Goal: Navigation & Orientation: Find specific page/section

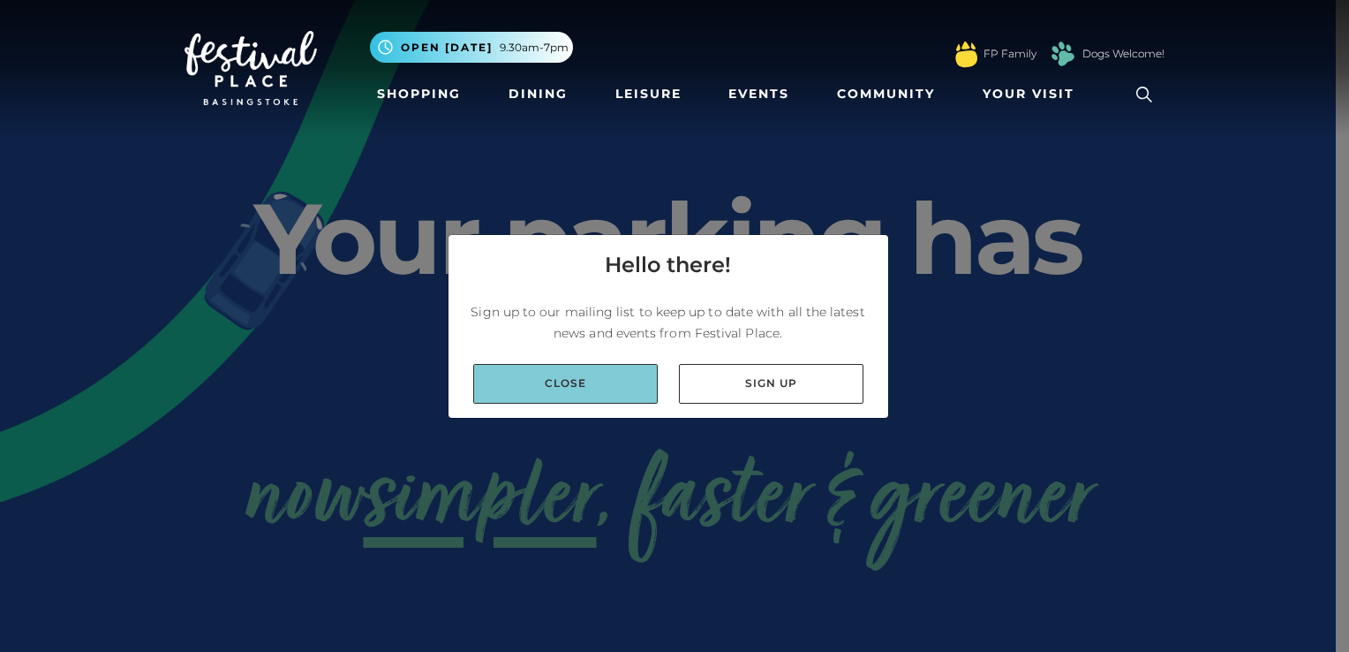
click at [593, 380] on link "Close" at bounding box center [565, 384] width 185 height 40
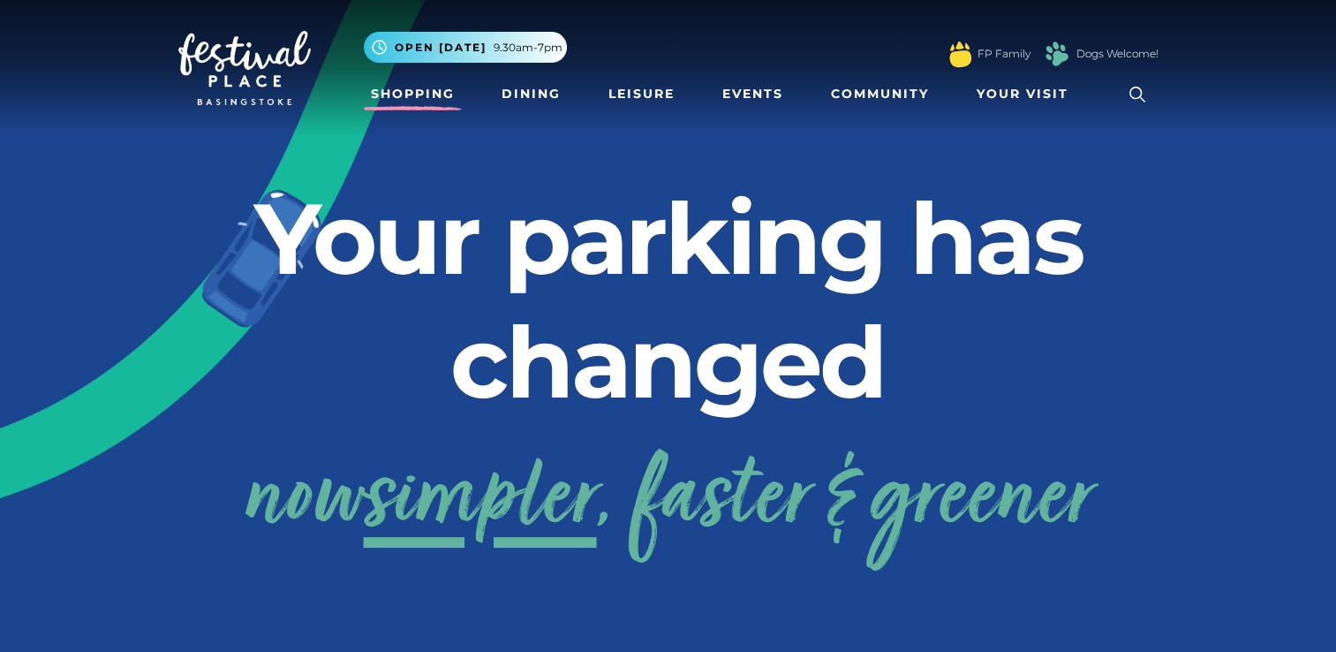
click at [413, 94] on link "Shopping" at bounding box center [413, 94] width 98 height 33
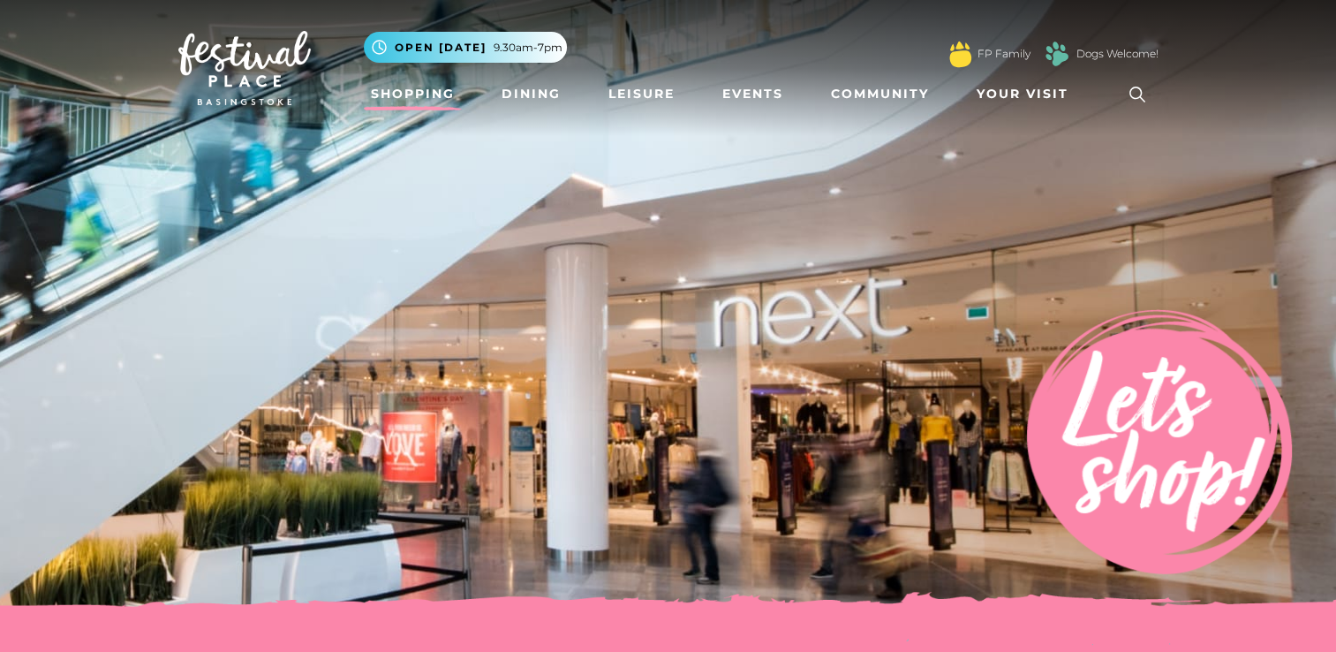
scroll to position [570, 0]
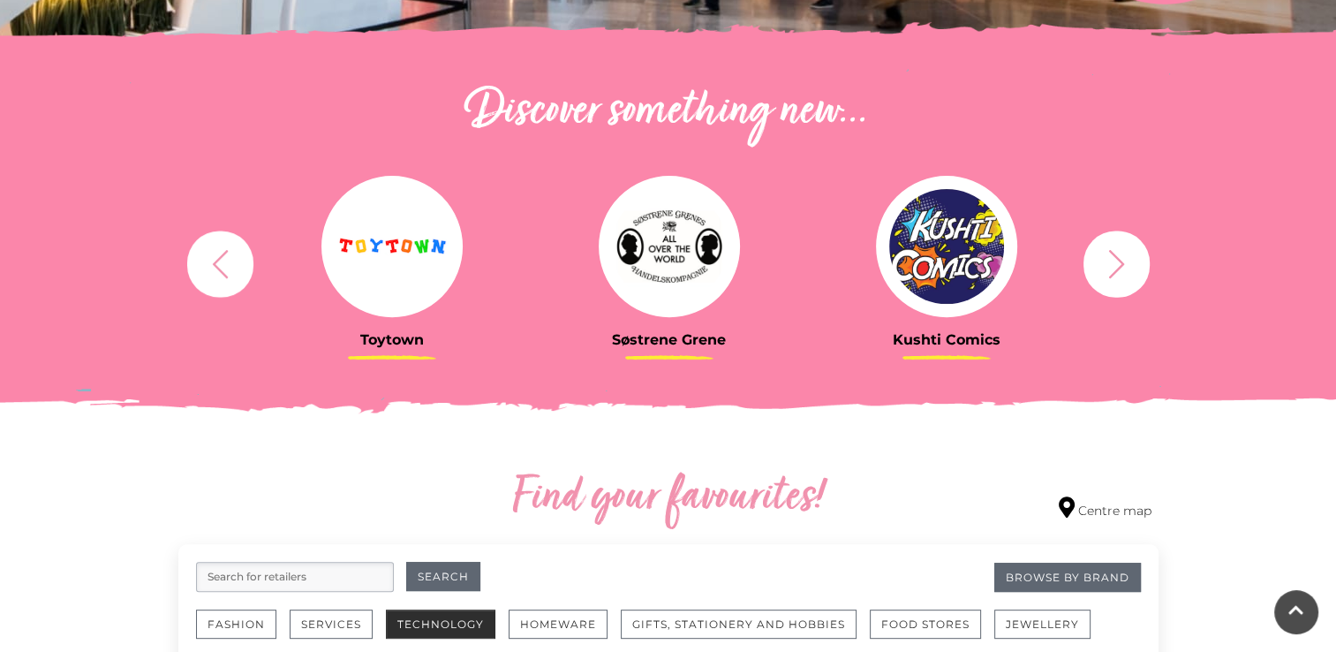
click at [427, 623] on button "Technology" at bounding box center [441, 623] width 110 height 29
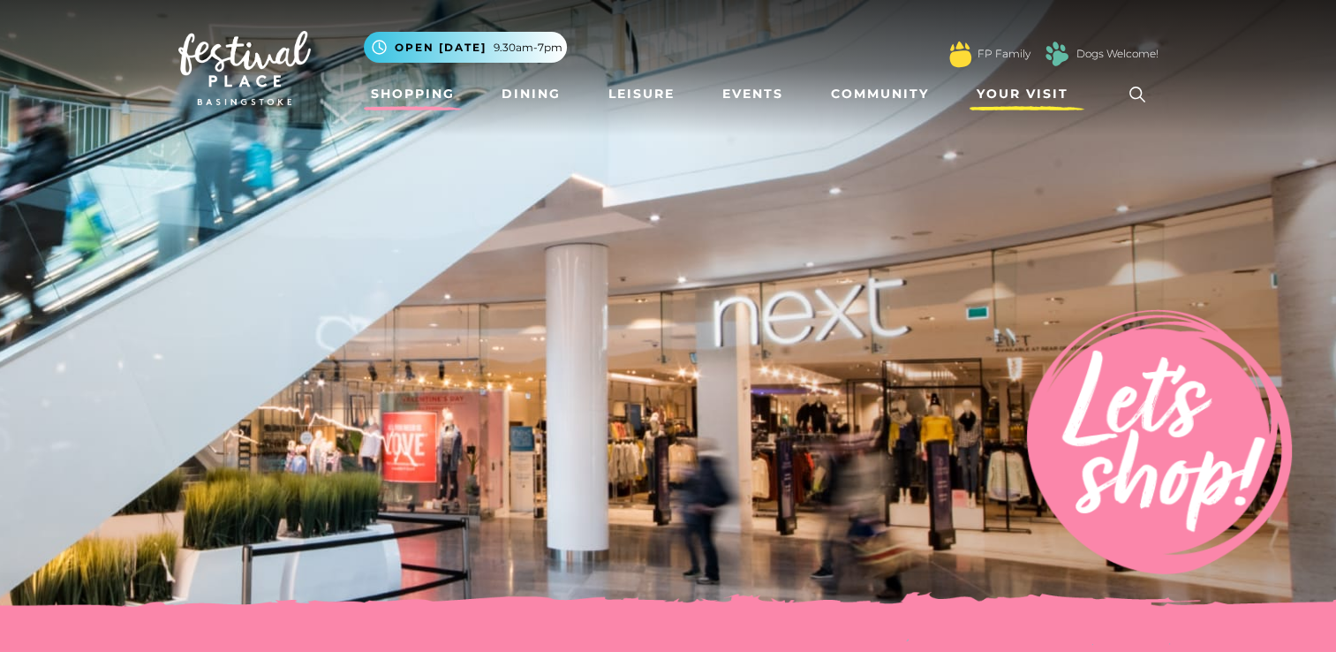
click at [1019, 96] on span "Your Visit" at bounding box center [1023, 94] width 92 height 19
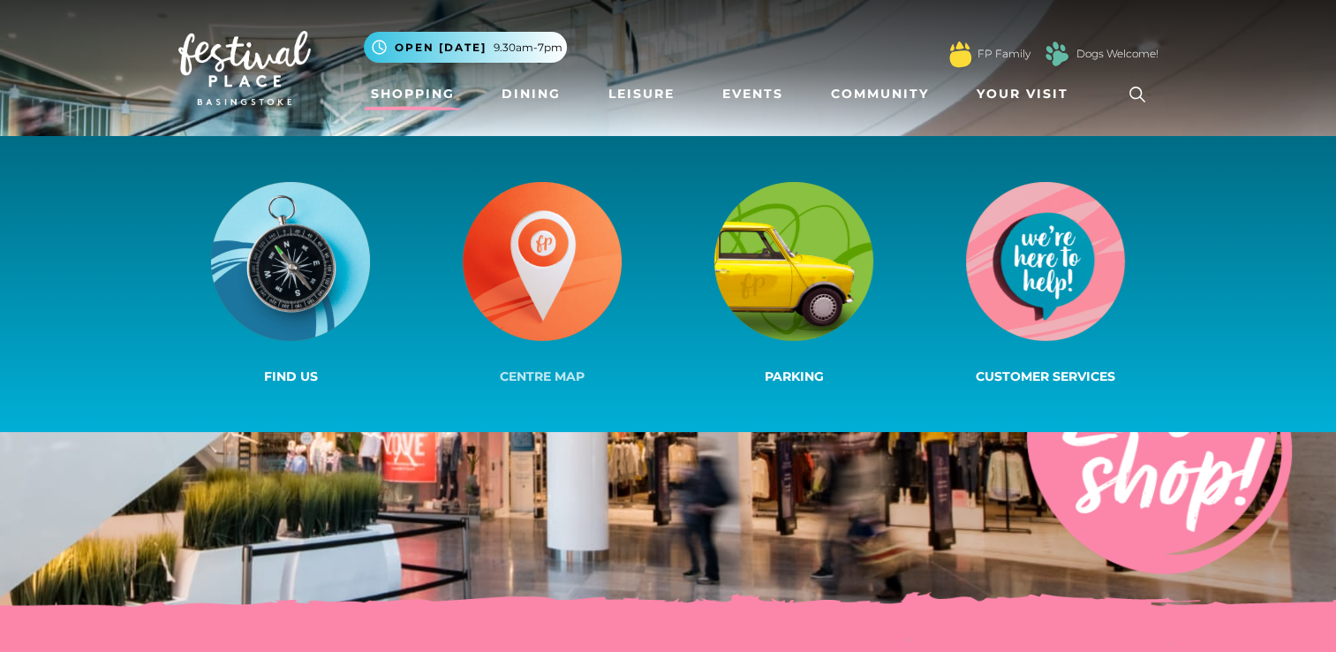
click at [525, 293] on img at bounding box center [542, 261] width 159 height 159
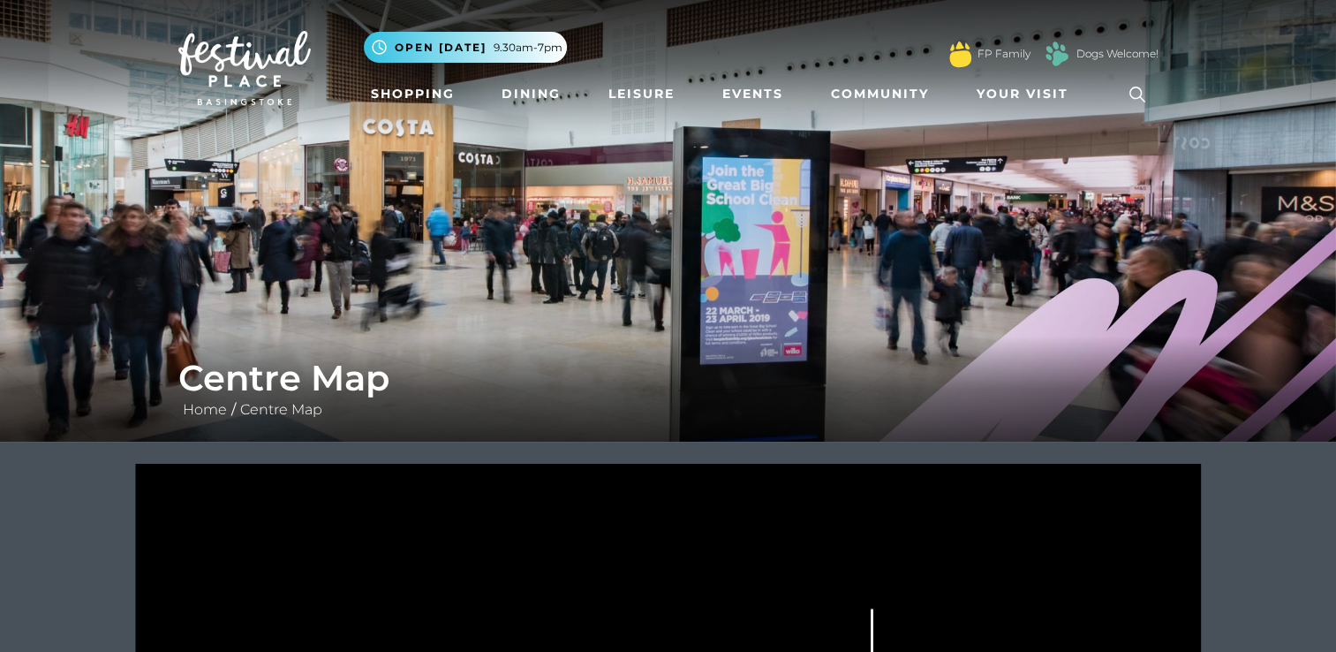
scroll to position [570, 0]
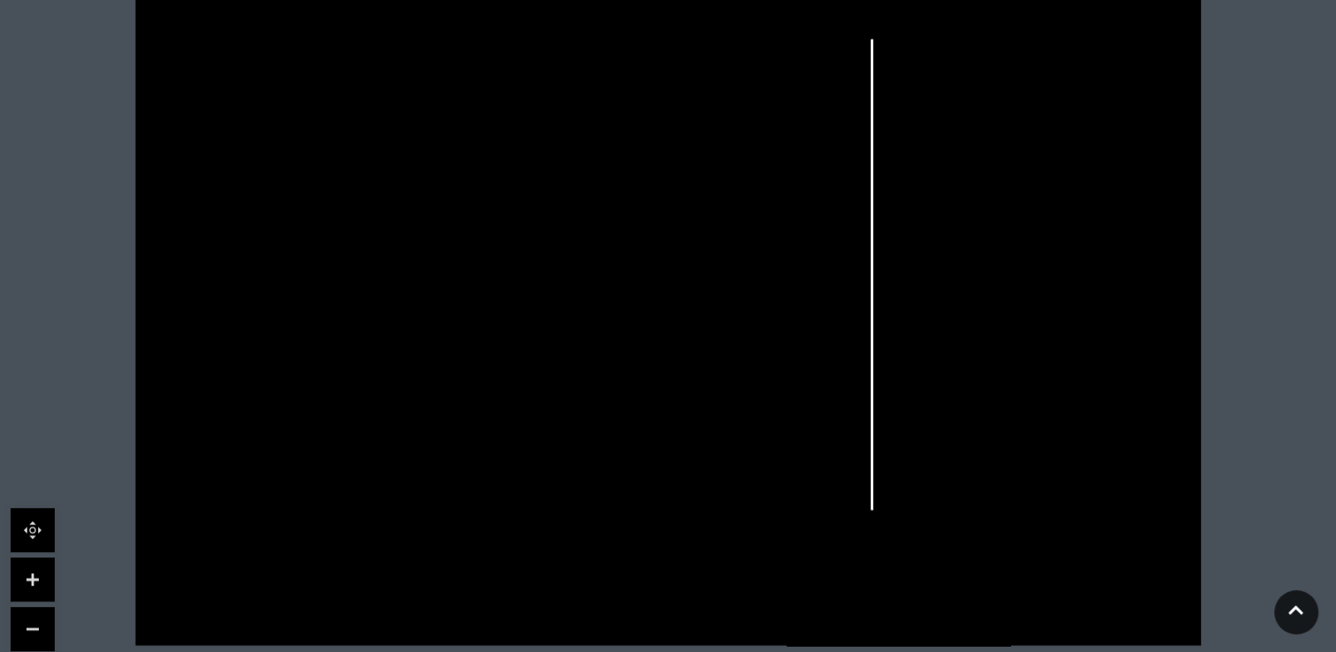
click at [34, 586] on link at bounding box center [33, 579] width 44 height 44
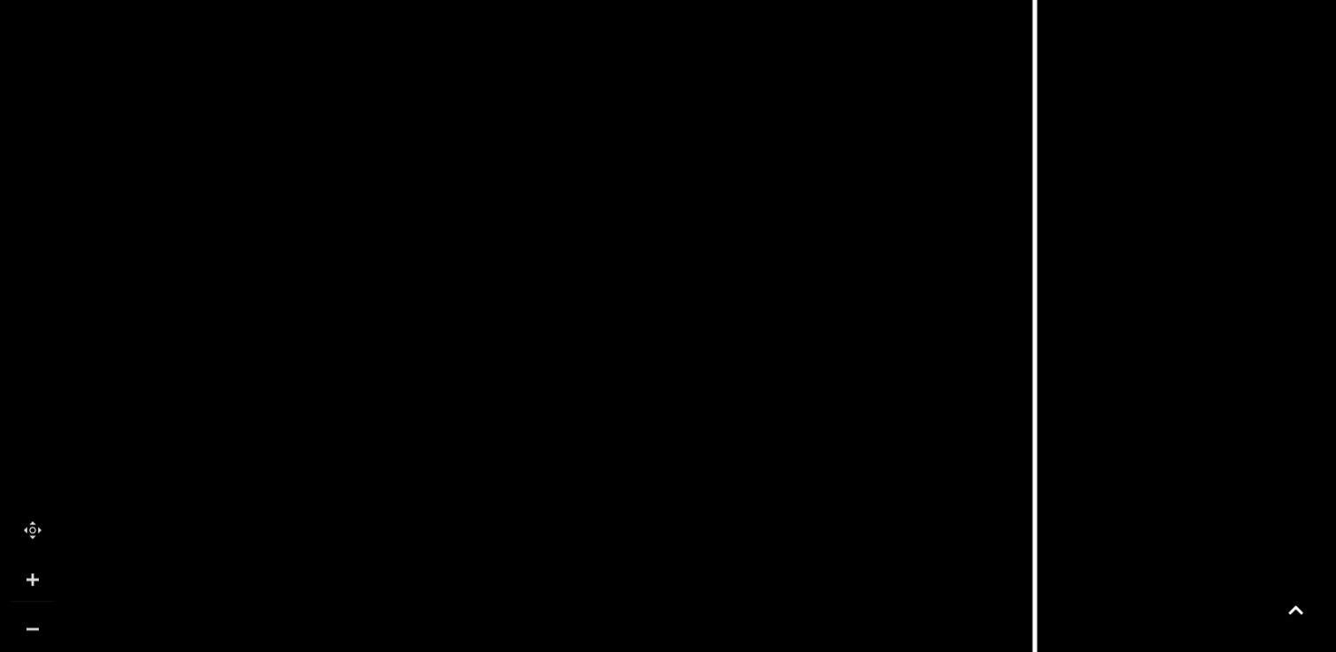
click at [34, 586] on link at bounding box center [33, 579] width 44 height 44
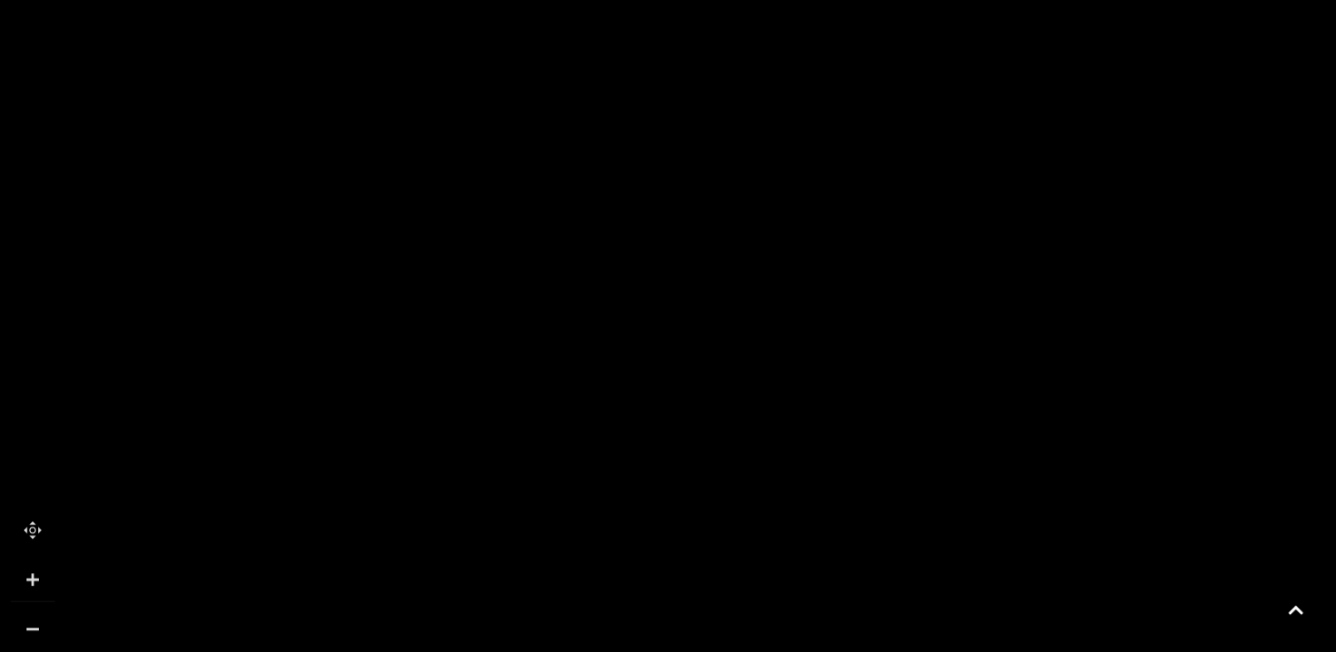
drag, startPoint x: 230, startPoint y: 281, endPoint x: 562, endPoint y: 697, distance: 531.7
click at [562, 651] on html "Skip to Navigation Skip to Content Toggle navigation .st5{fill:none;stroke:#FFF…" at bounding box center [668, 240] width 1336 height 1621
drag, startPoint x: 374, startPoint y: 63, endPoint x: 392, endPoint y: 201, distance: 139.9
